Goal: Information Seeking & Learning: Learn about a topic

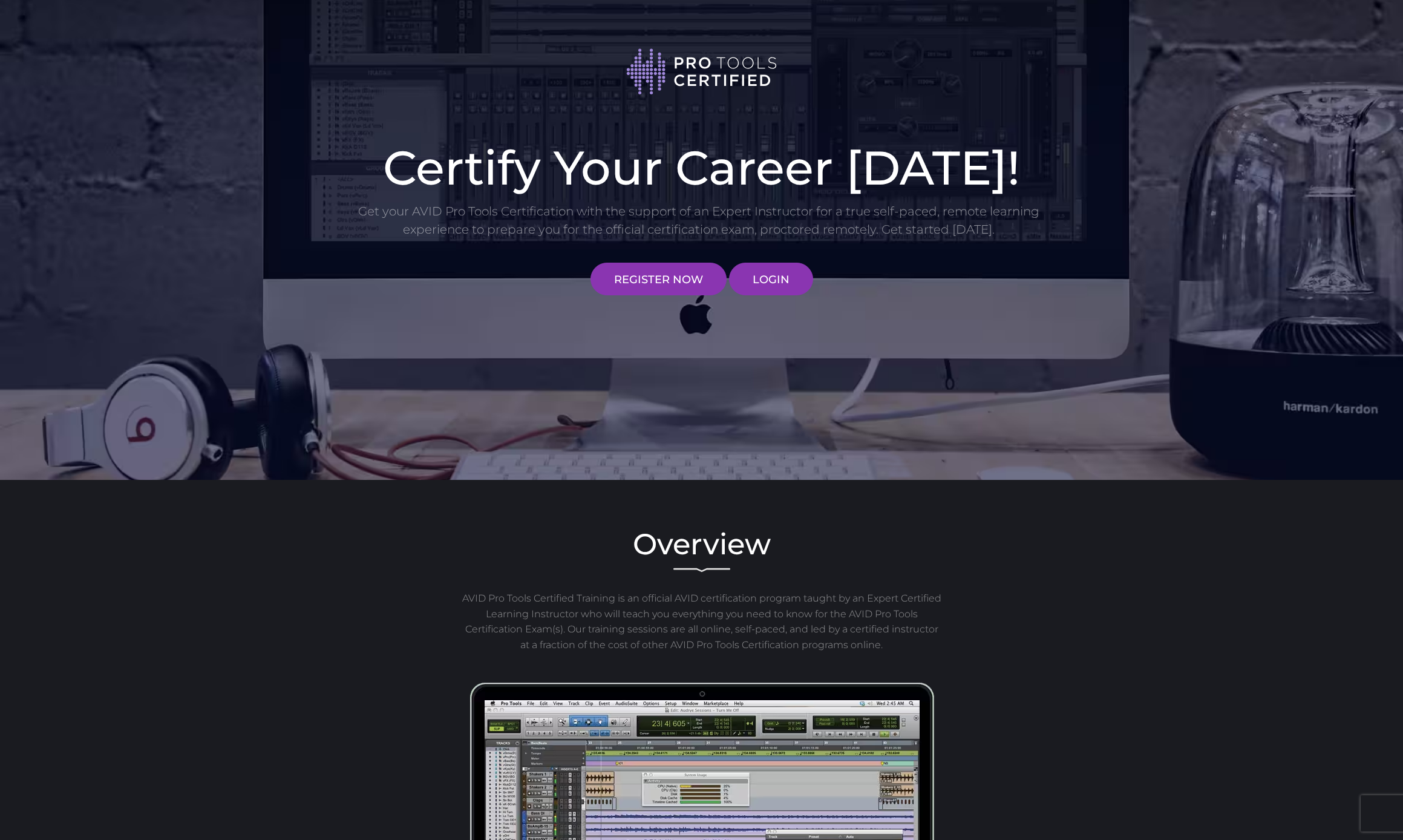
scroll to position [4, 0]
click at [742, 286] on link "LOGIN" at bounding box center [771, 279] width 84 height 33
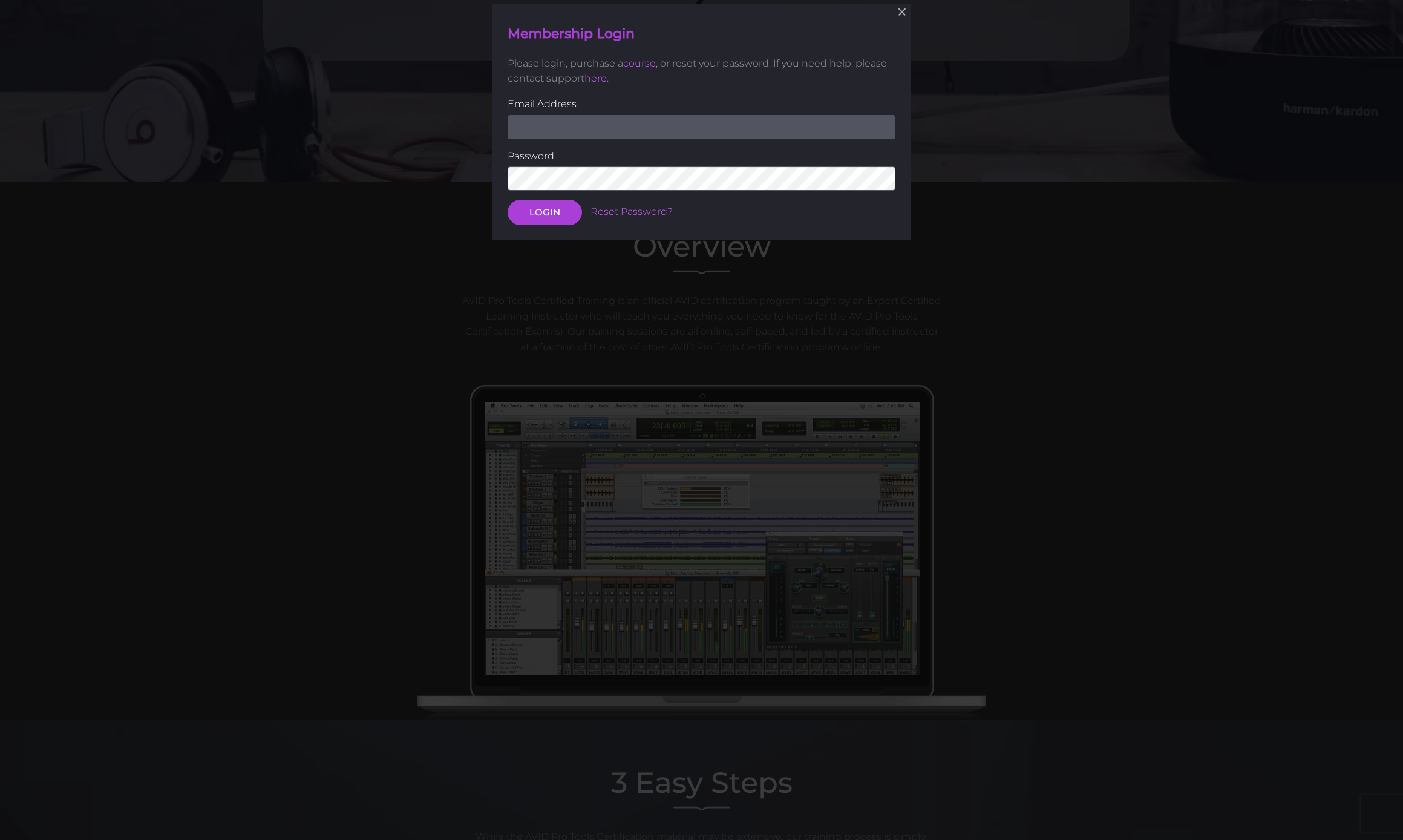
scroll to position [302, 0]
type input "chrisreddandrums@yahoo.com"
click at [544, 211] on button "LOGIN" at bounding box center [545, 212] width 74 height 25
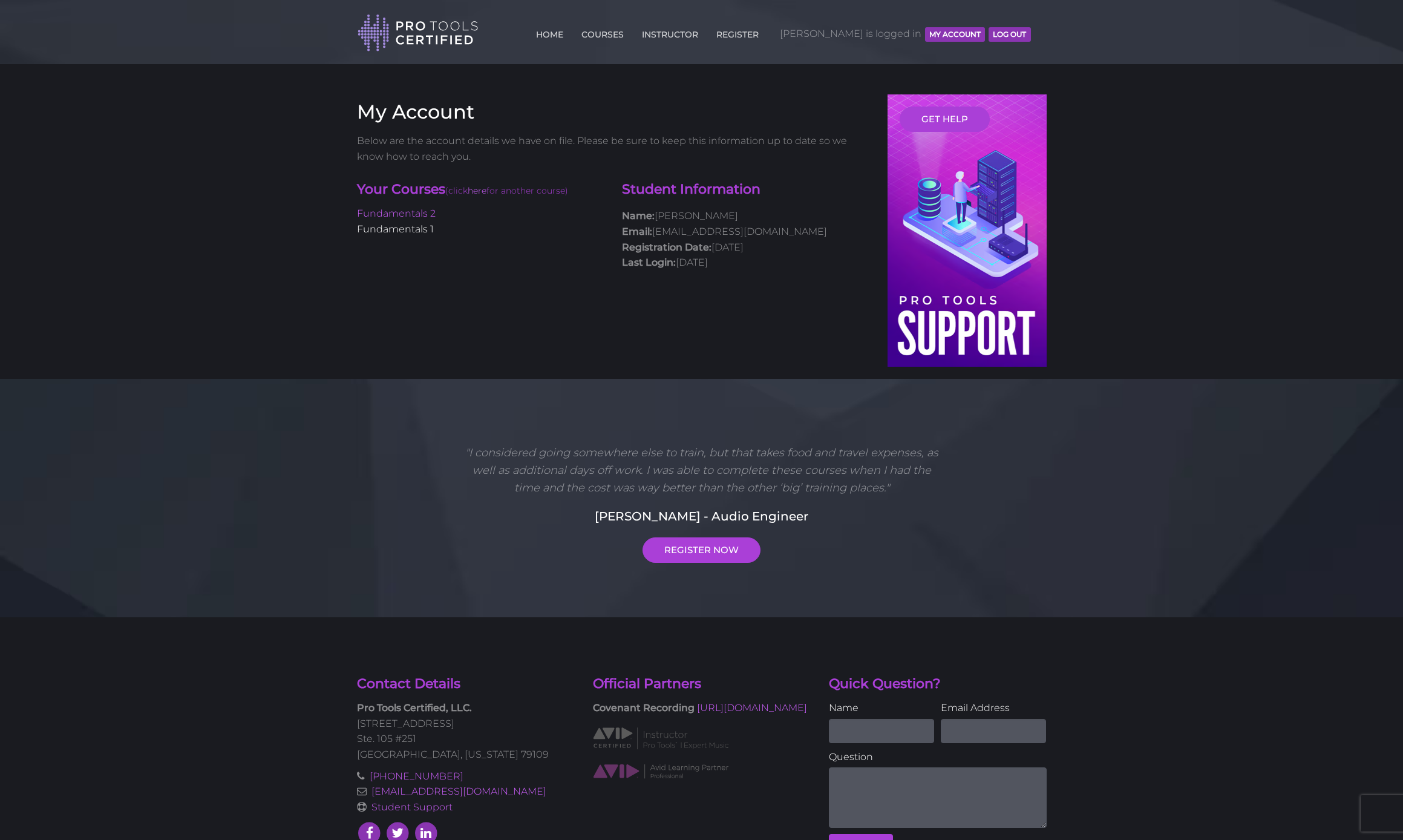
click at [414, 228] on link "Fundamentals 1" at bounding box center [395, 229] width 77 height 11
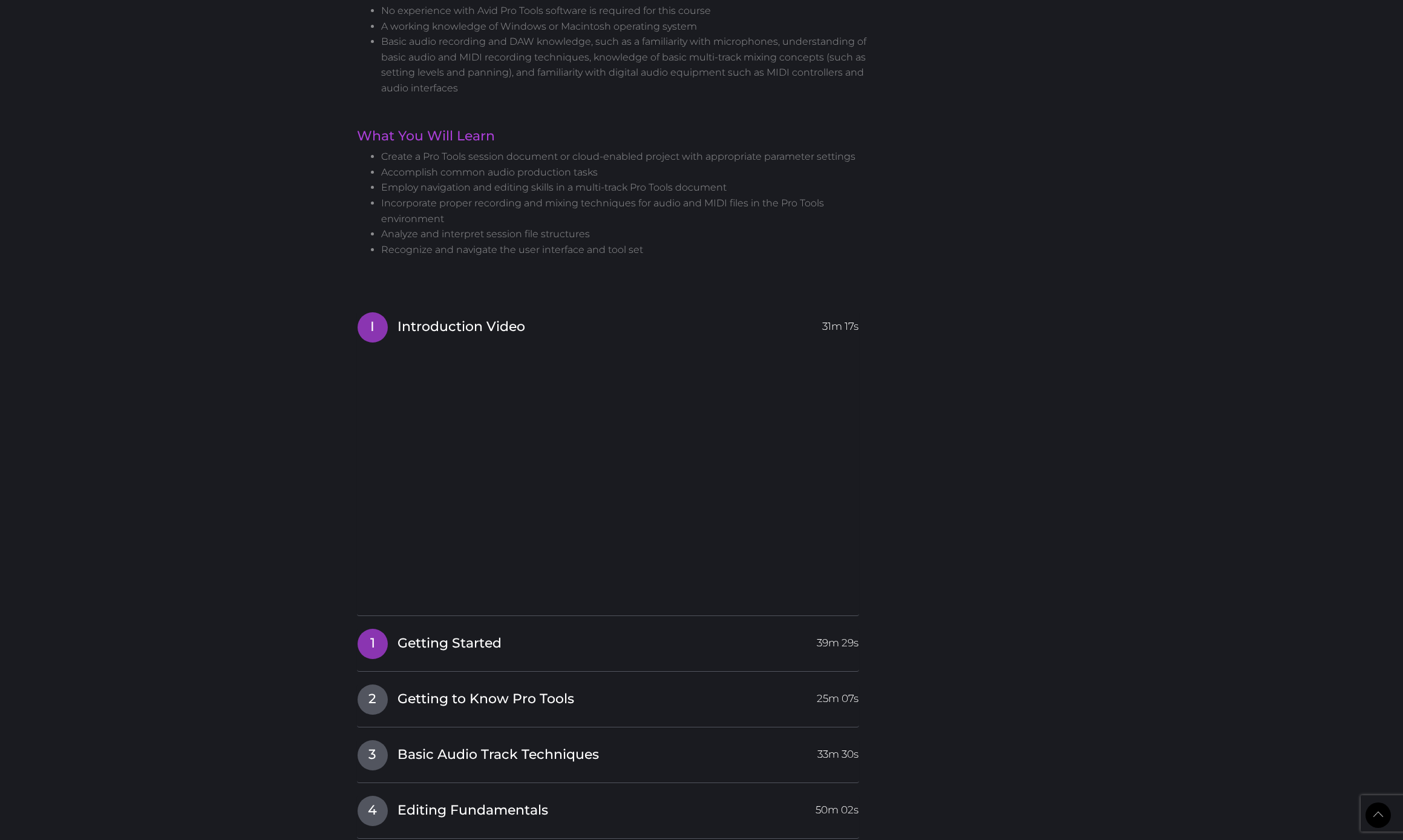
scroll to position [863, 0]
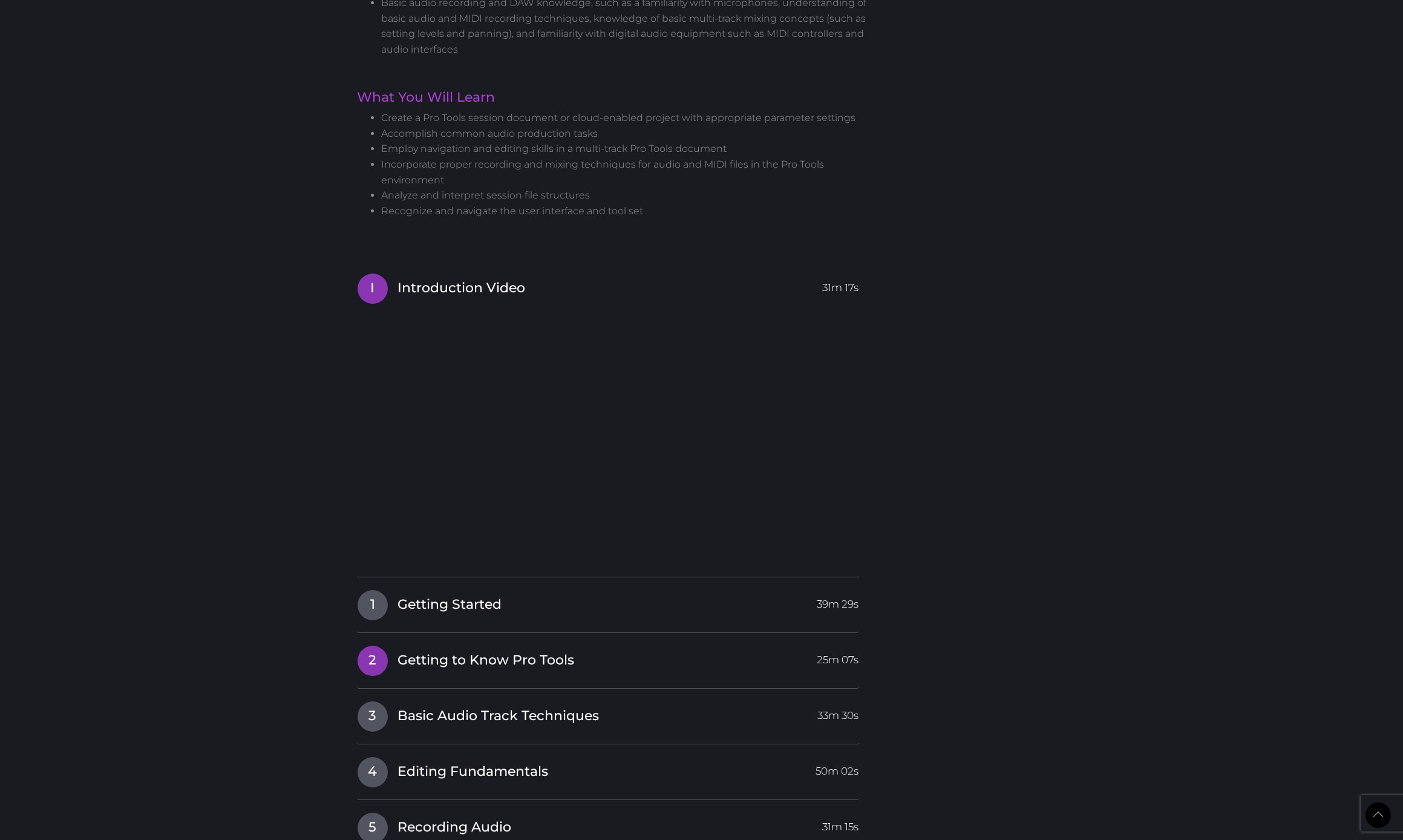
click at [625, 645] on link "2 Getting to Know Pro Tools 25m 07s" at bounding box center [608, 657] width 503 height 25
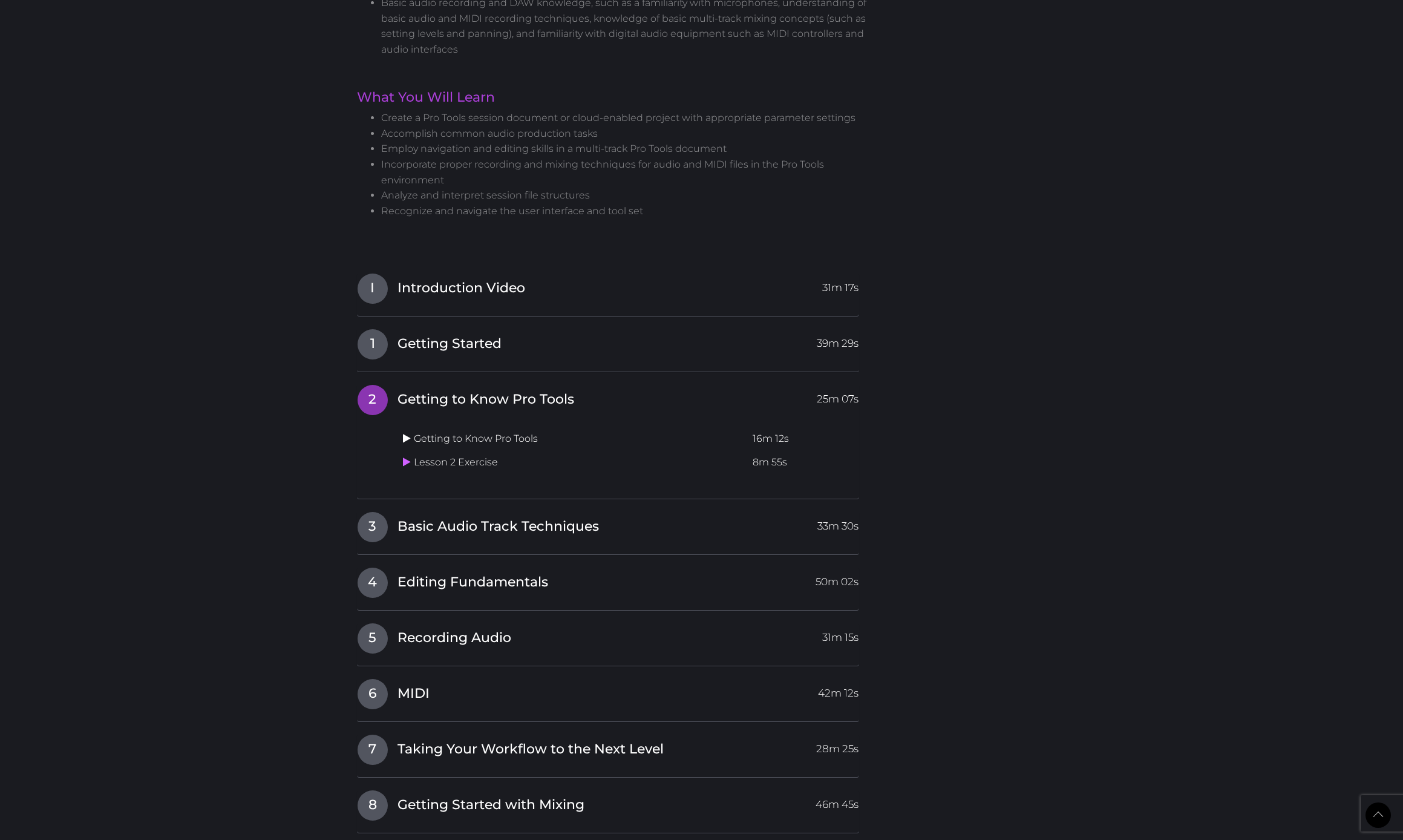
click at [410, 433] on icon at bounding box center [407, 437] width 8 height 10
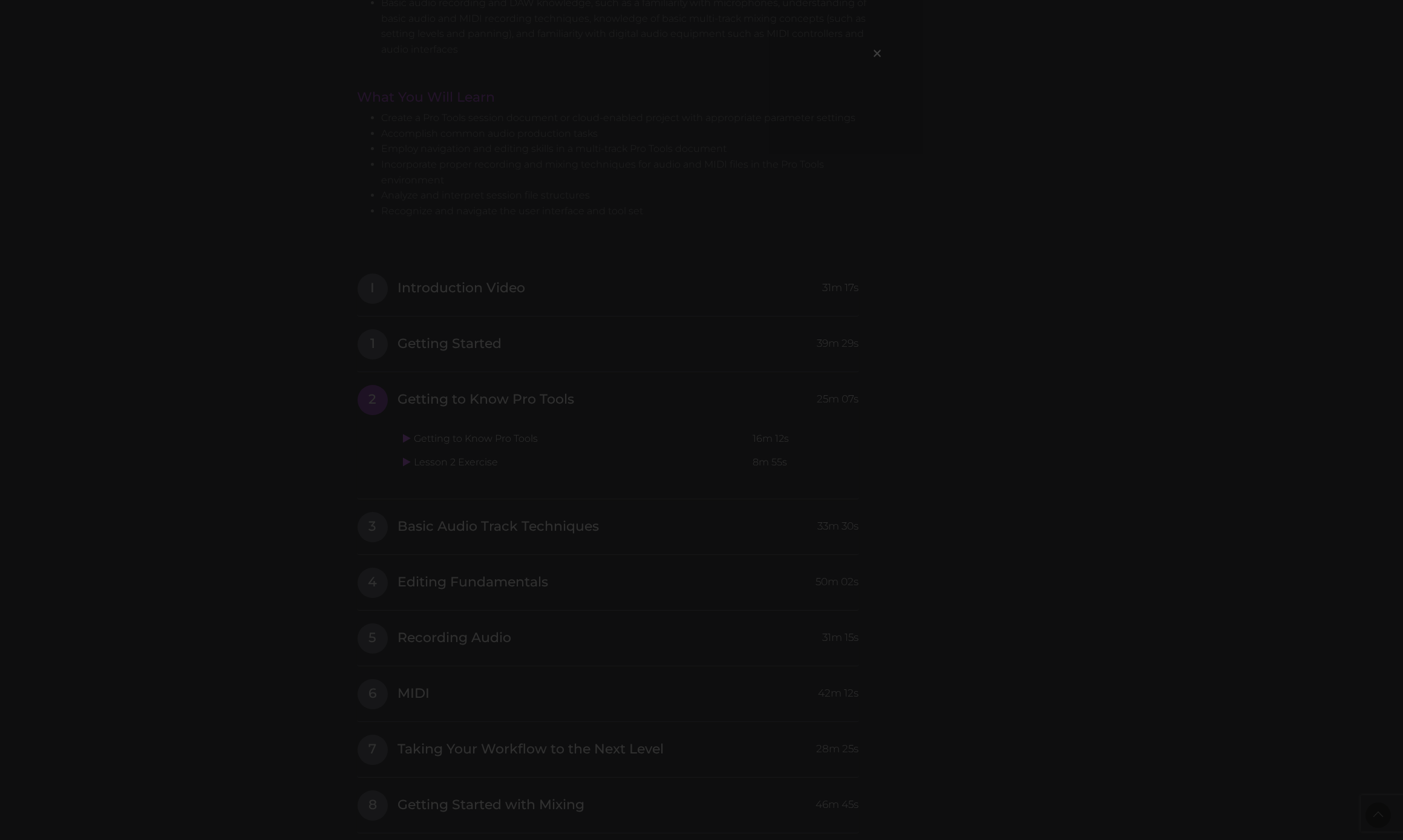
click at [259, 213] on div "×" at bounding box center [701, 420] width 1403 height 840
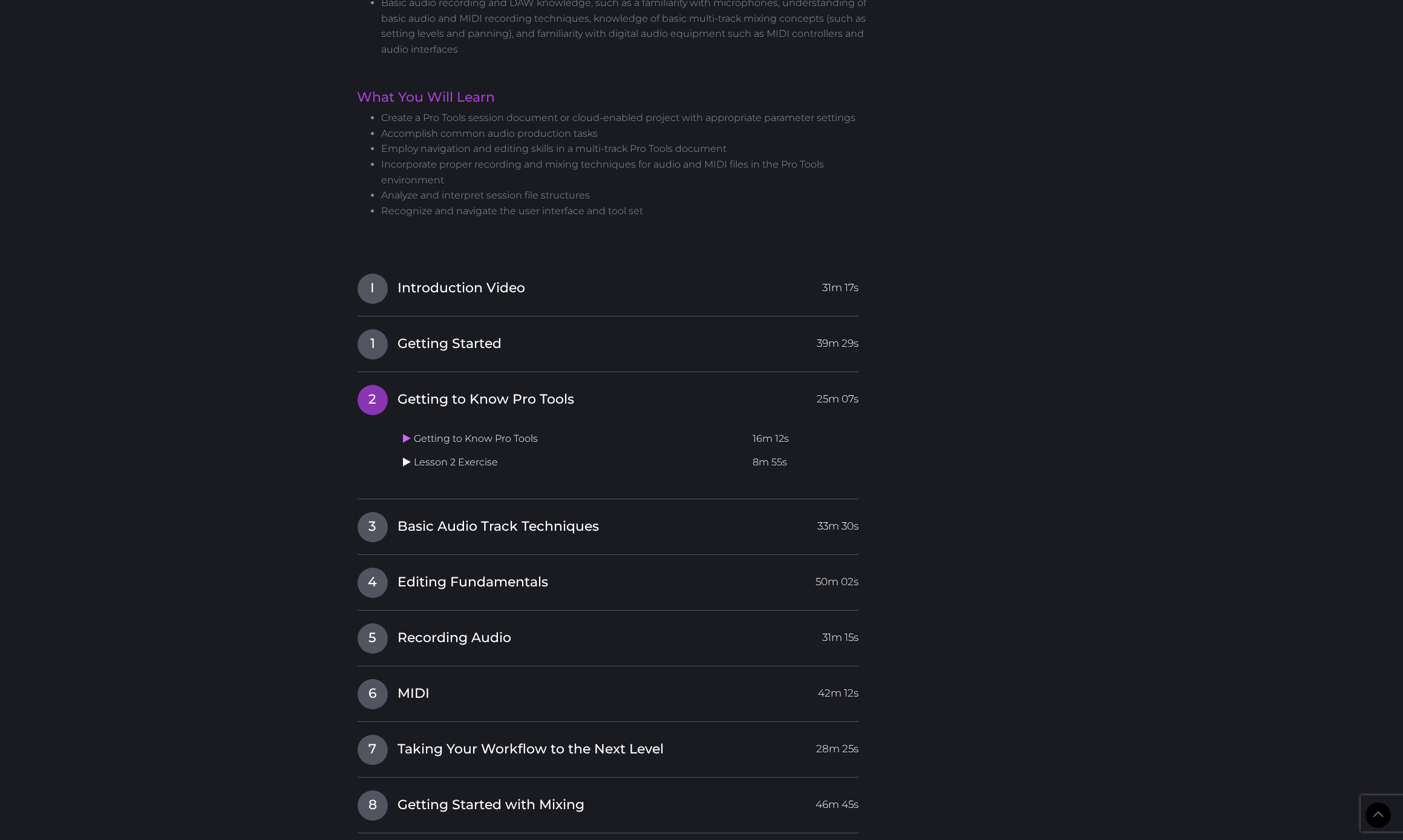
click at [403, 457] on icon at bounding box center [407, 462] width 8 height 10
